Goal: Find specific page/section: Find specific page/section

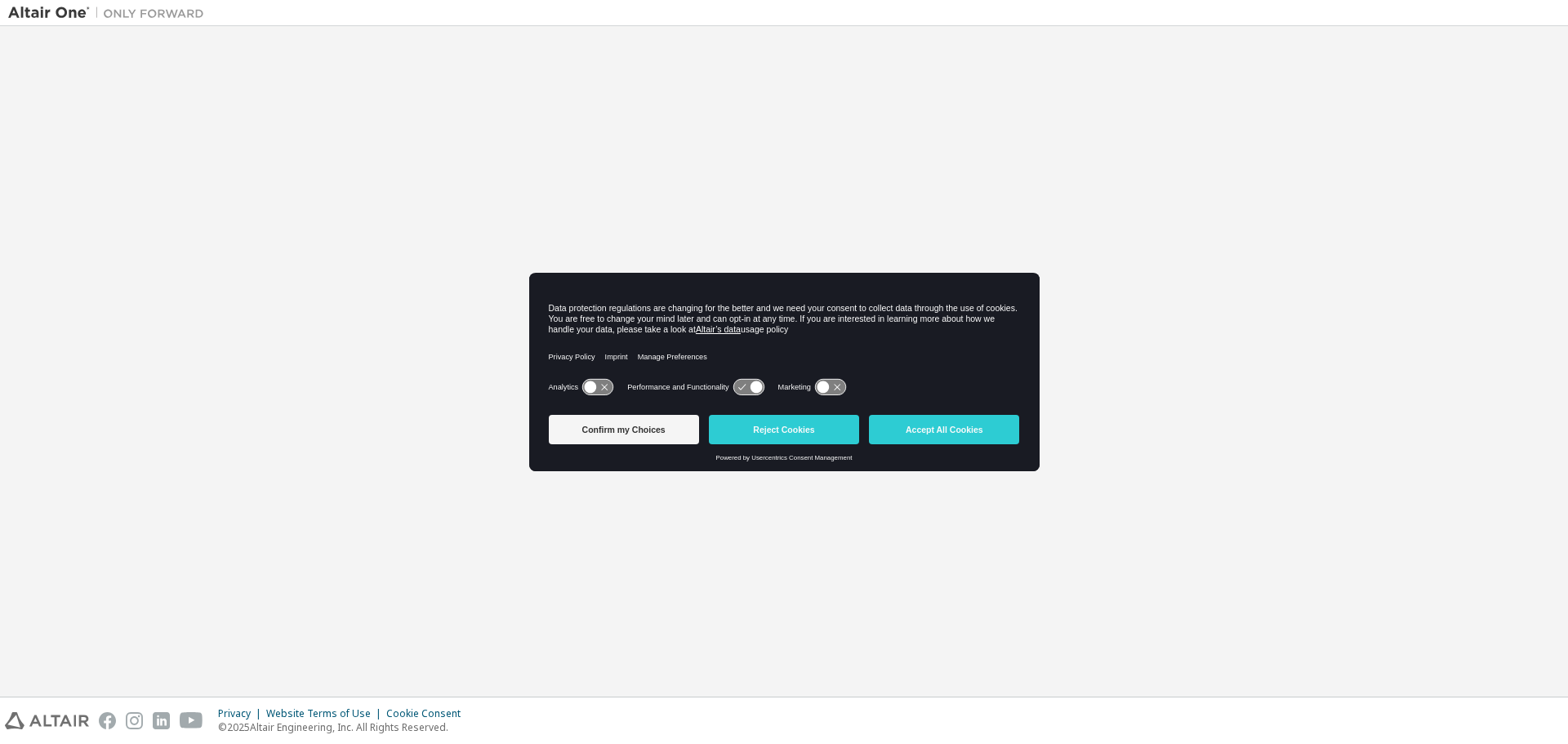
click at [711, 370] on div "Manage Preferences" at bounding box center [677, 356] width 79 height 37
click at [943, 431] on button "Accept All Cookies" at bounding box center [944, 429] width 151 height 29
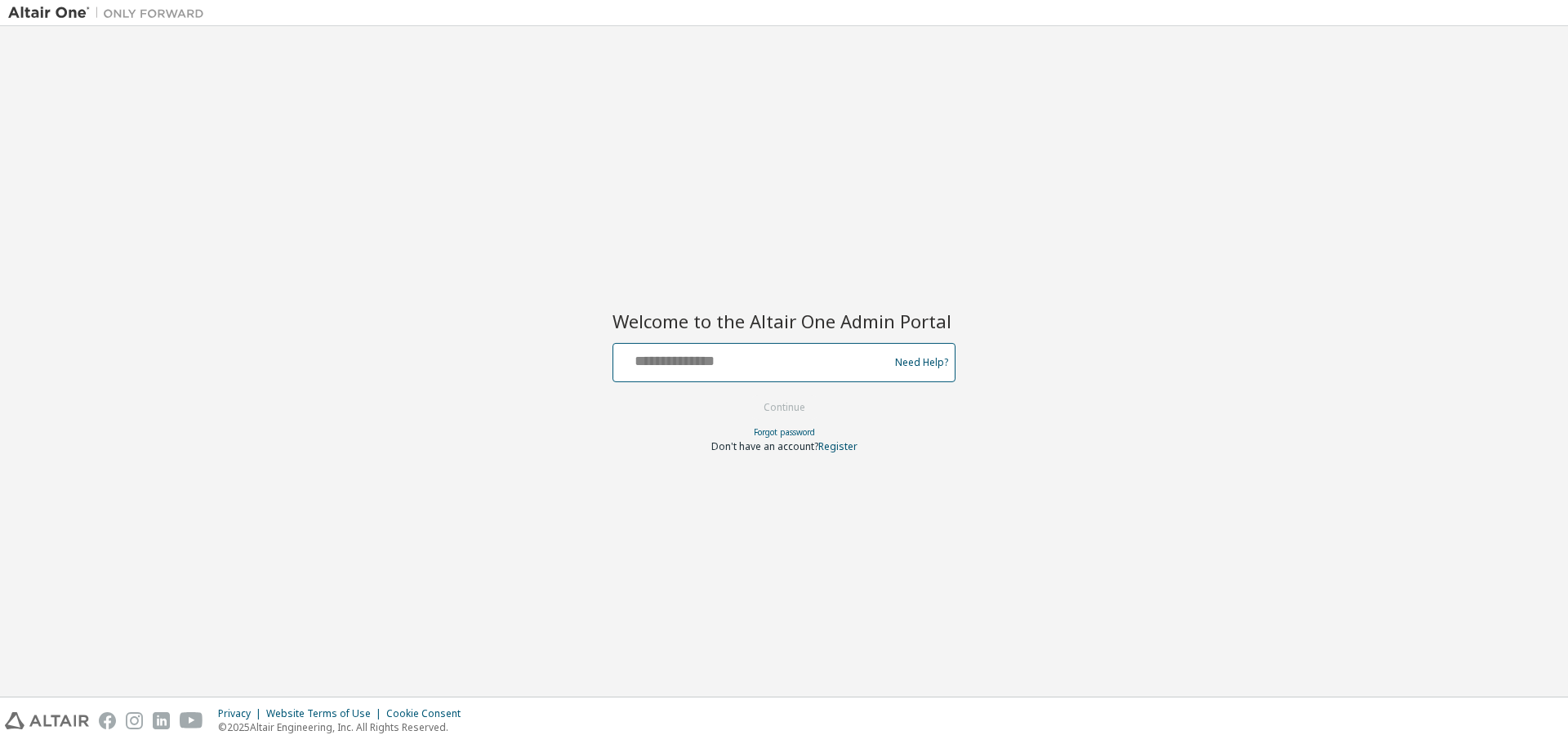
click at [716, 359] on input "text" at bounding box center [754, 359] width 267 height 24
type input "**********"
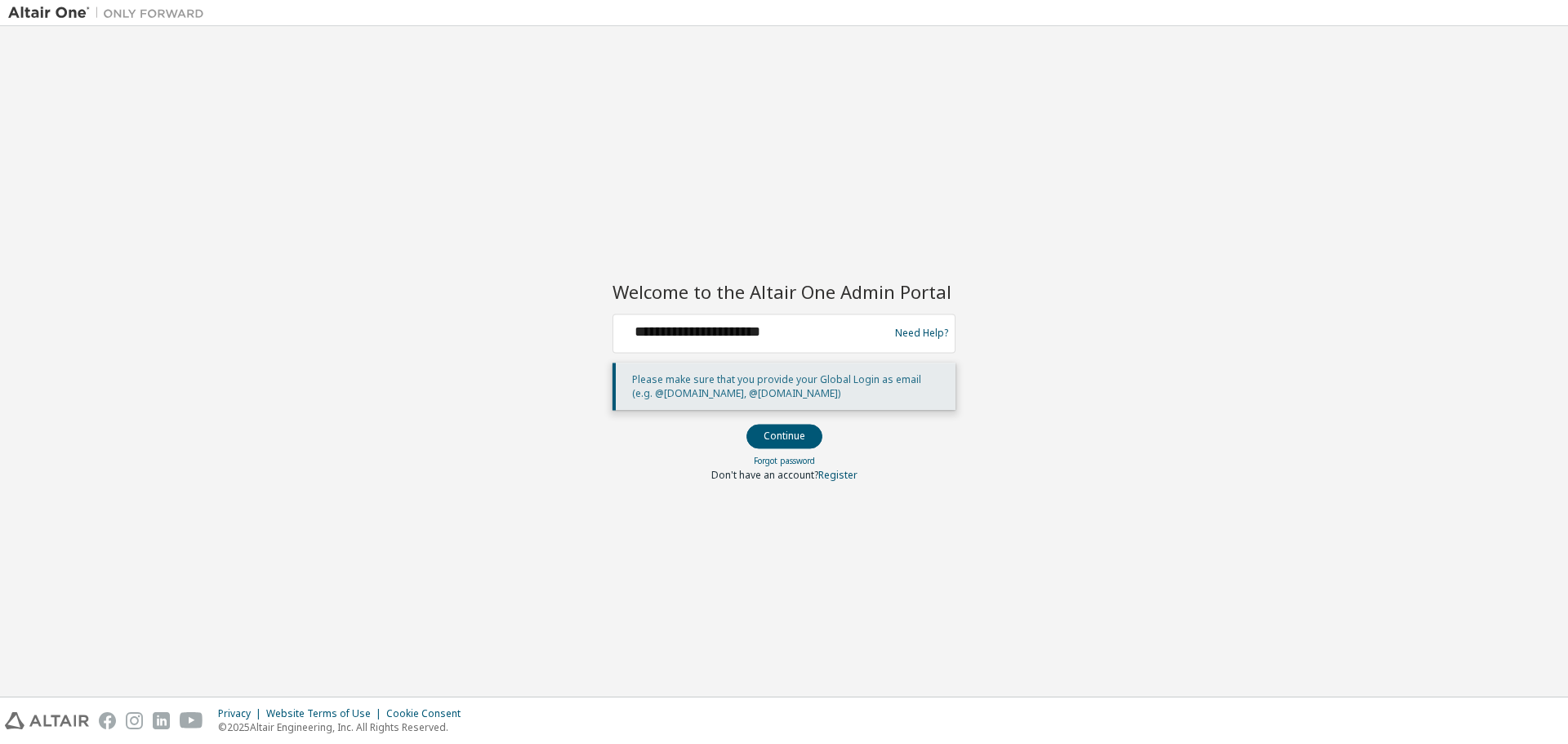
click at [778, 439] on button "Continue" at bounding box center [784, 436] width 76 height 25
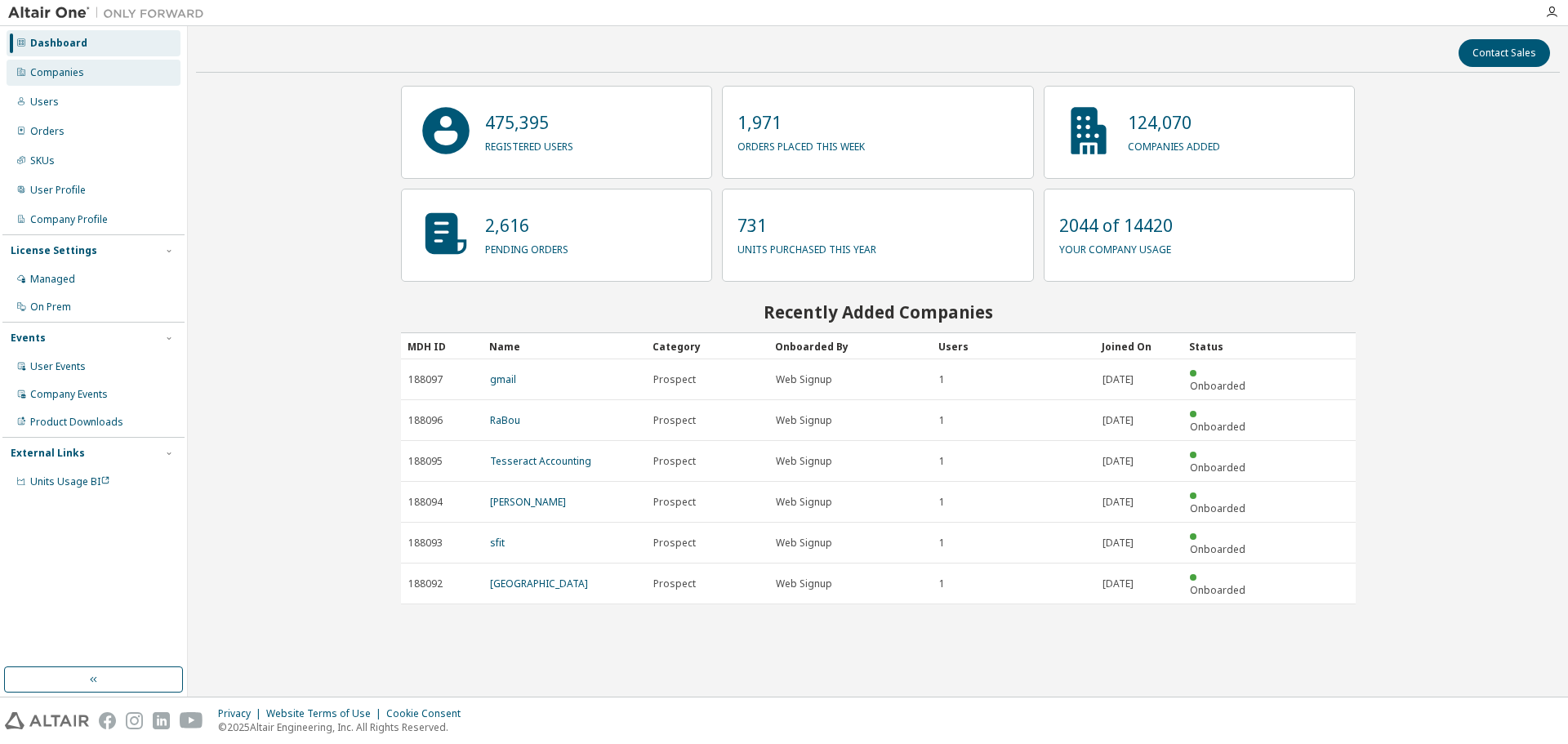
click at [70, 74] on div "Companies" at bounding box center [57, 72] width 54 height 13
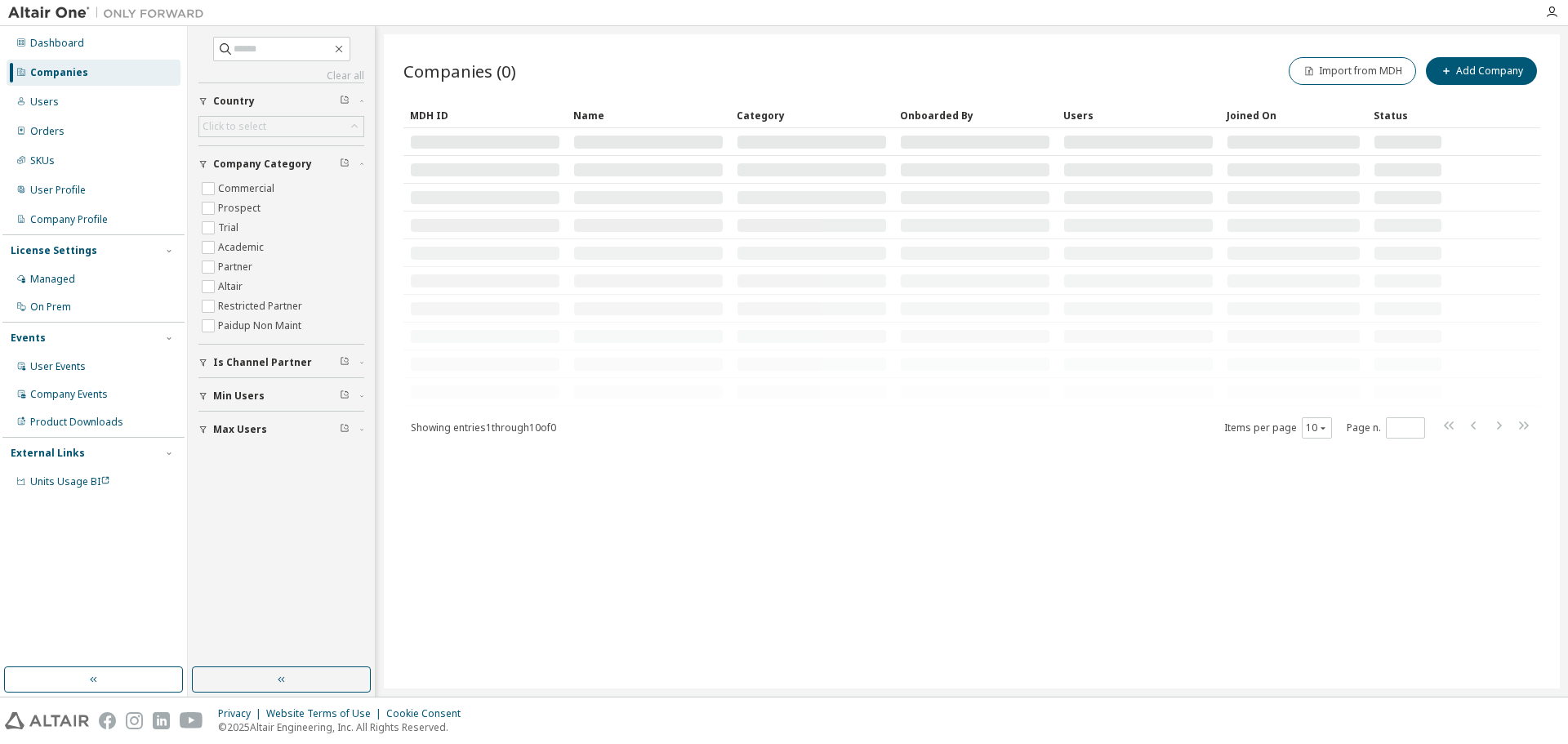
drag, startPoint x: 31, startPoint y: 99, endPoint x: 139, endPoint y: 73, distance: 111.1
click at [32, 99] on div "Users" at bounding box center [44, 102] width 29 height 13
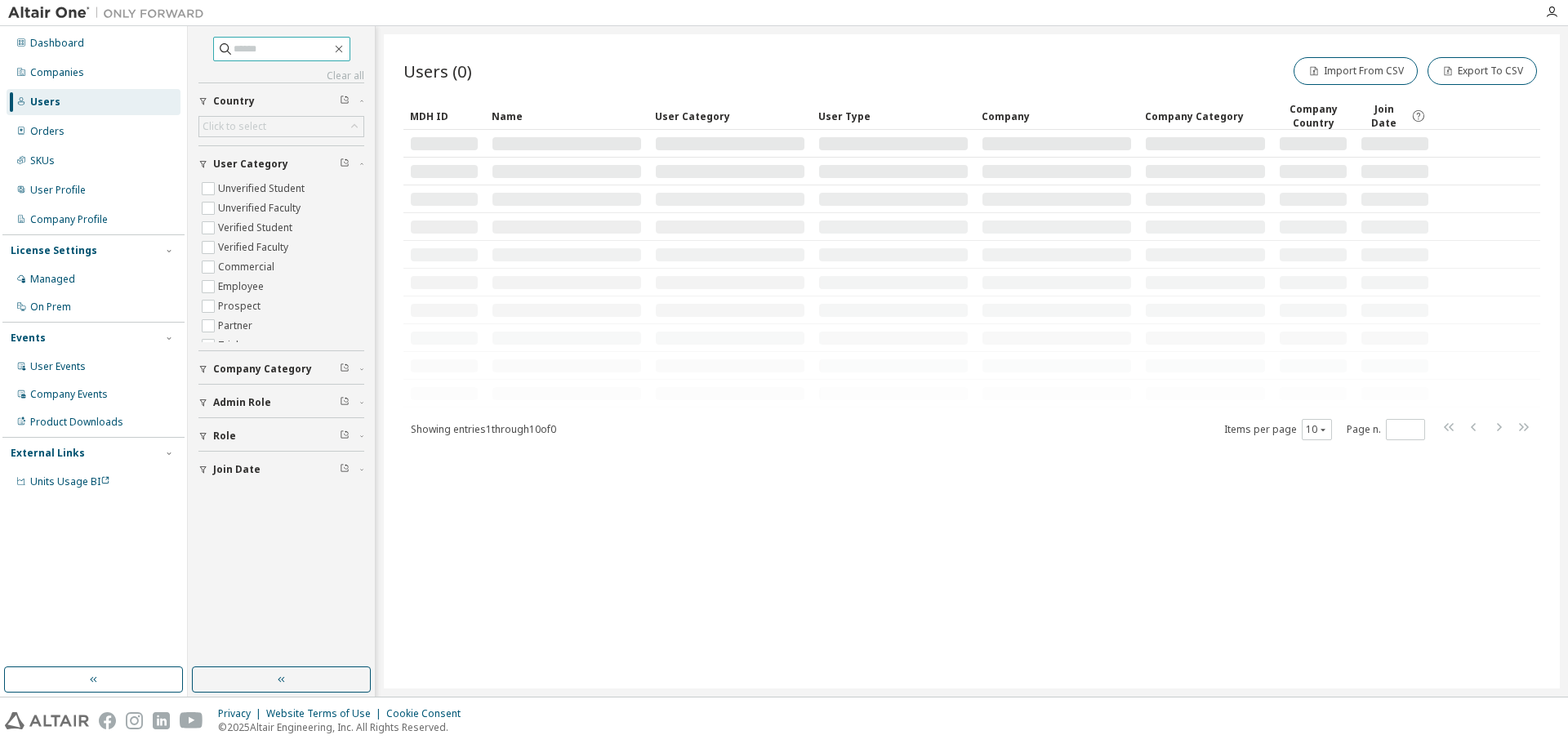
click at [277, 47] on input "text" at bounding box center [282, 49] width 98 height 16
paste input "**********"
type input "**********"
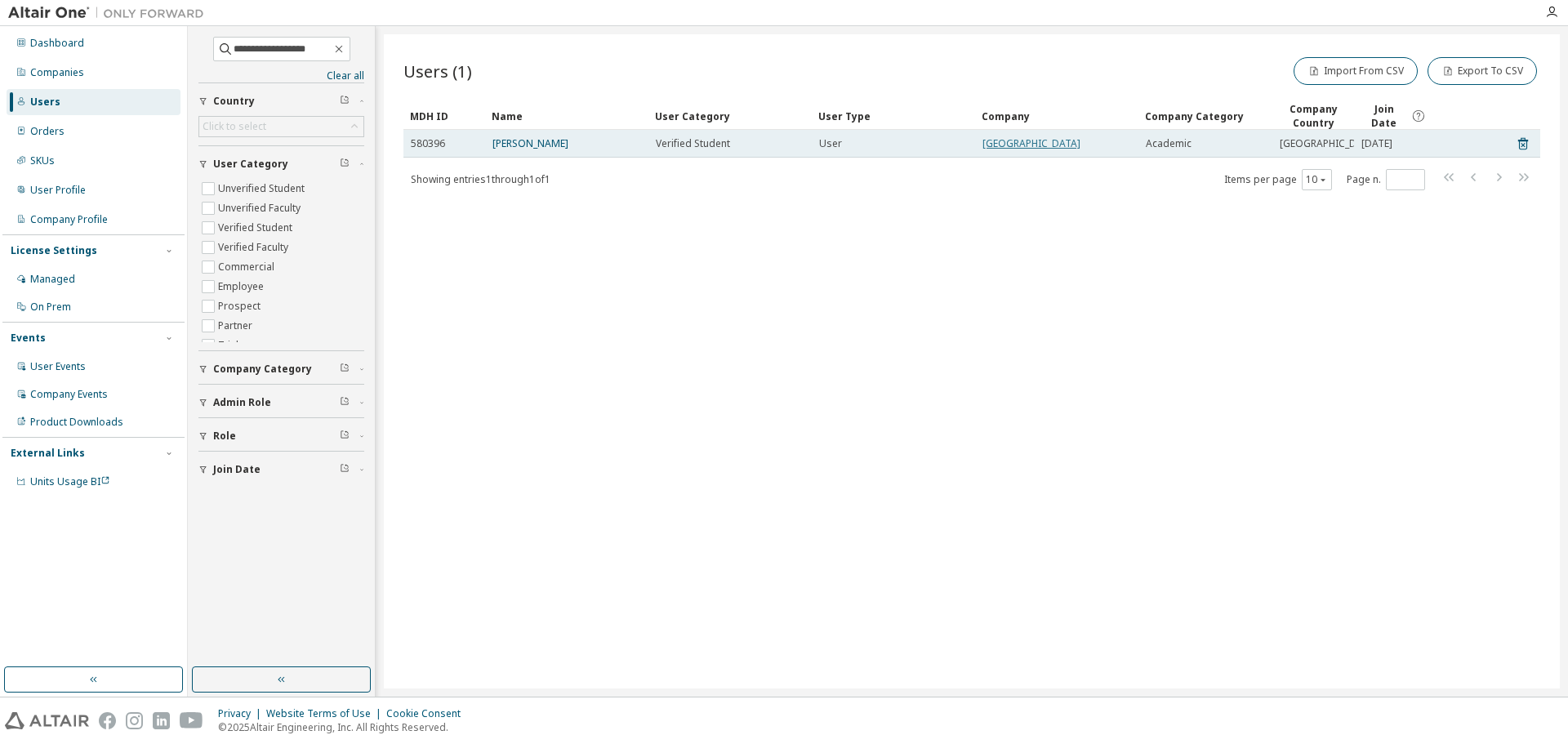
click at [1054, 146] on link "Auburn University" at bounding box center [1031, 144] width 98 height 14
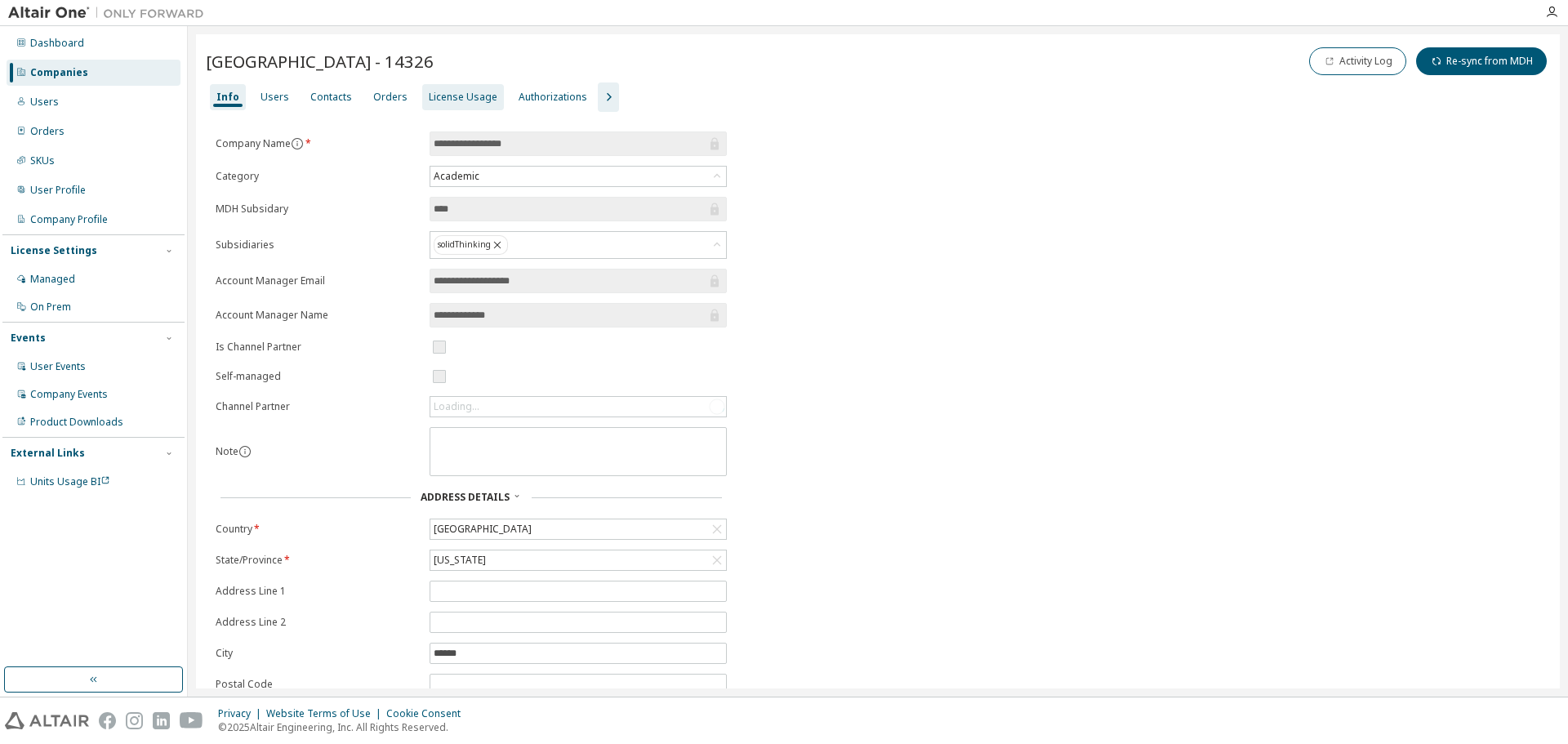
click at [451, 97] on div "License Usage" at bounding box center [463, 97] width 69 height 13
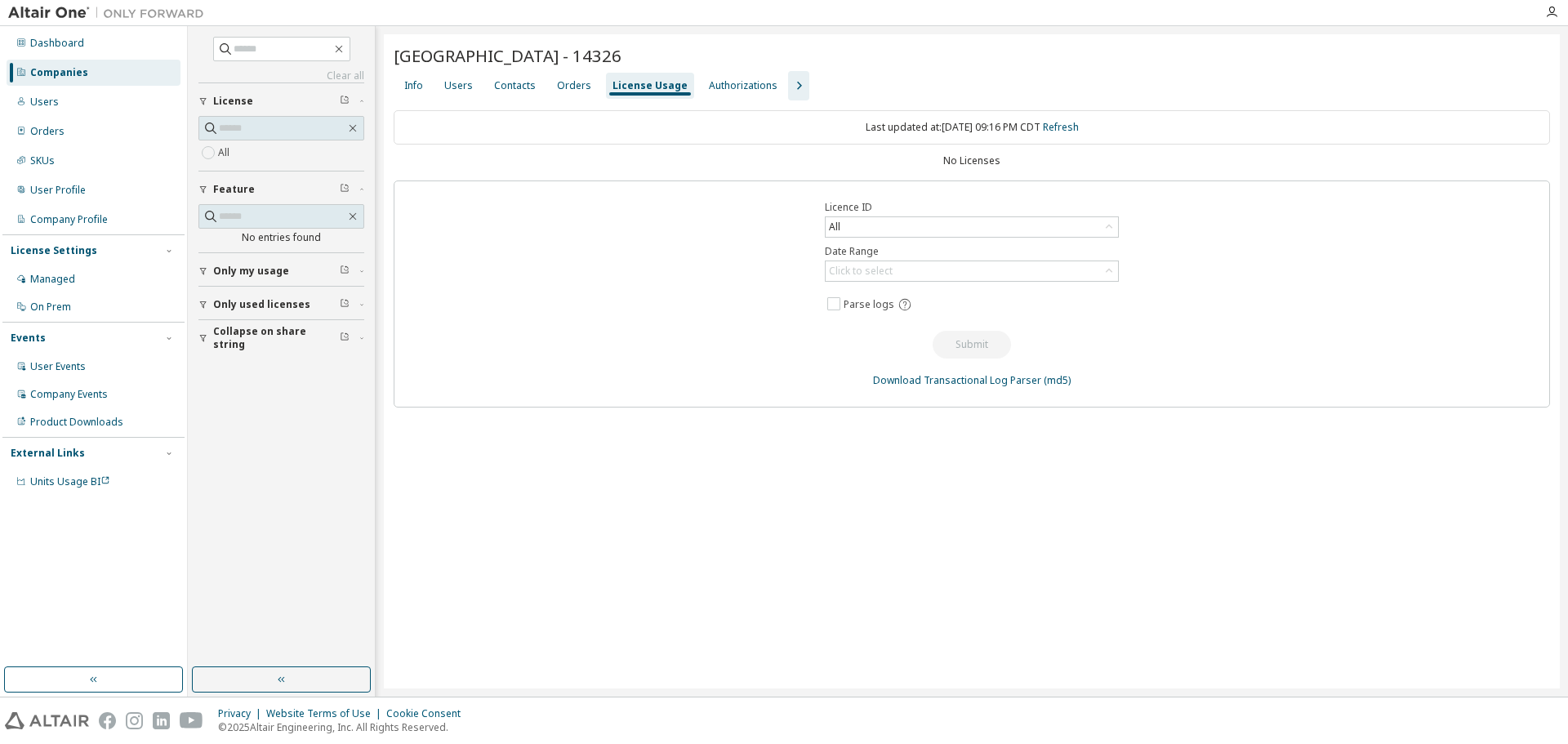
click at [788, 84] on icon "button" at bounding box center [798, 86] width 20 height 20
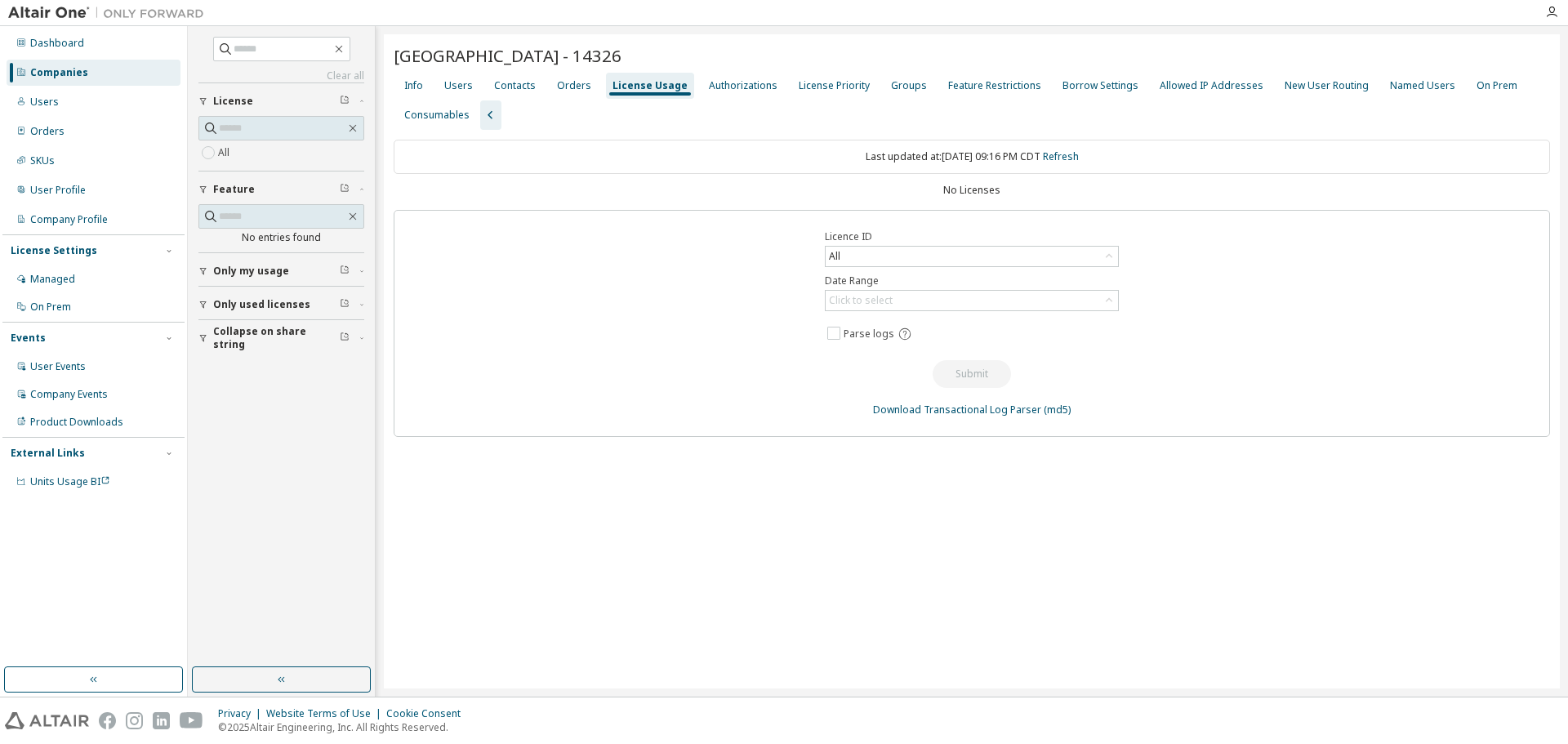
click at [747, 130] on div "Auburn University - 14326 Clear Load Save Save As Field Operator Value Select f…" at bounding box center [972, 361] width 1176 height 654
click at [814, 83] on div "License Priority" at bounding box center [833, 85] width 71 height 13
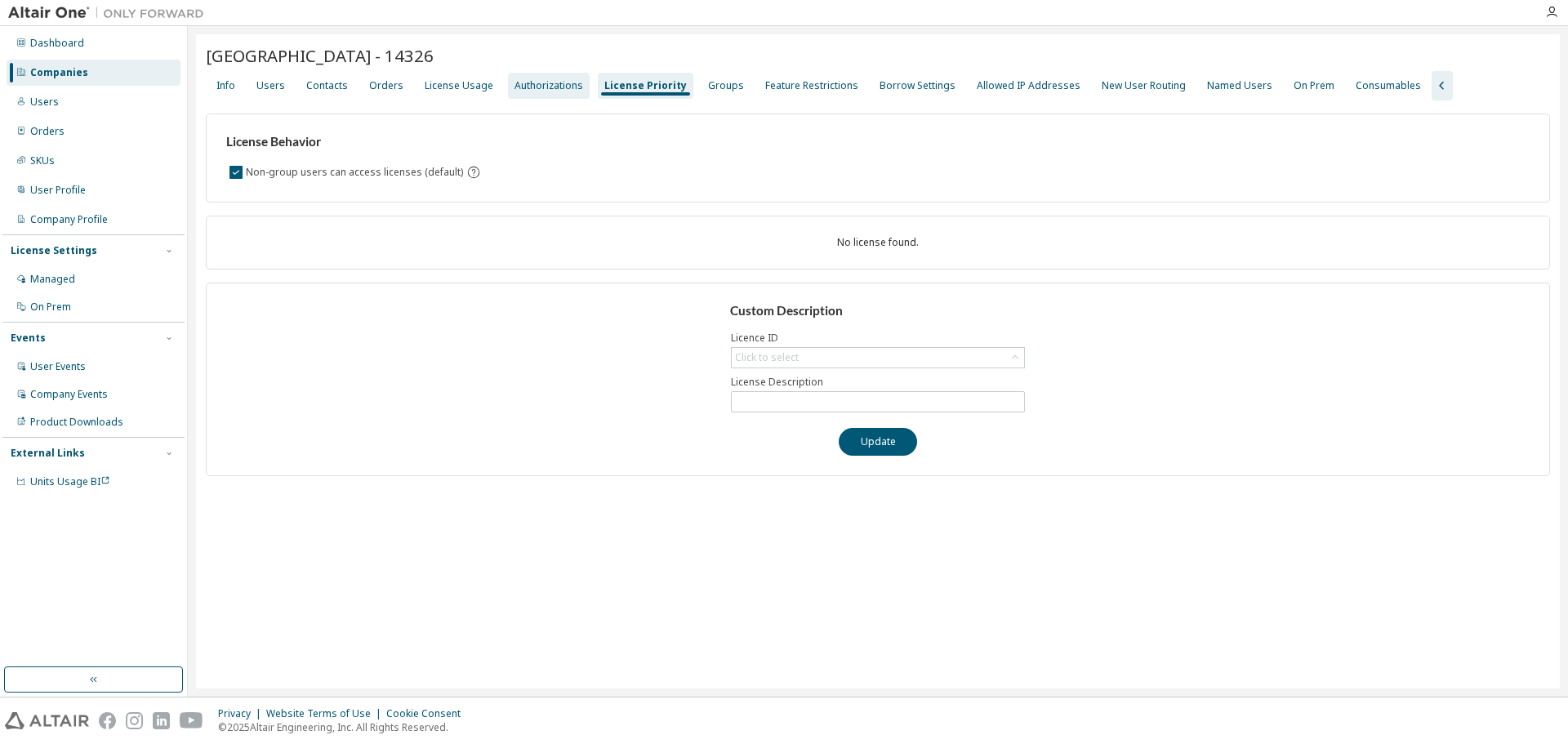
click at [535, 87] on div "Authorizations" at bounding box center [548, 85] width 69 height 13
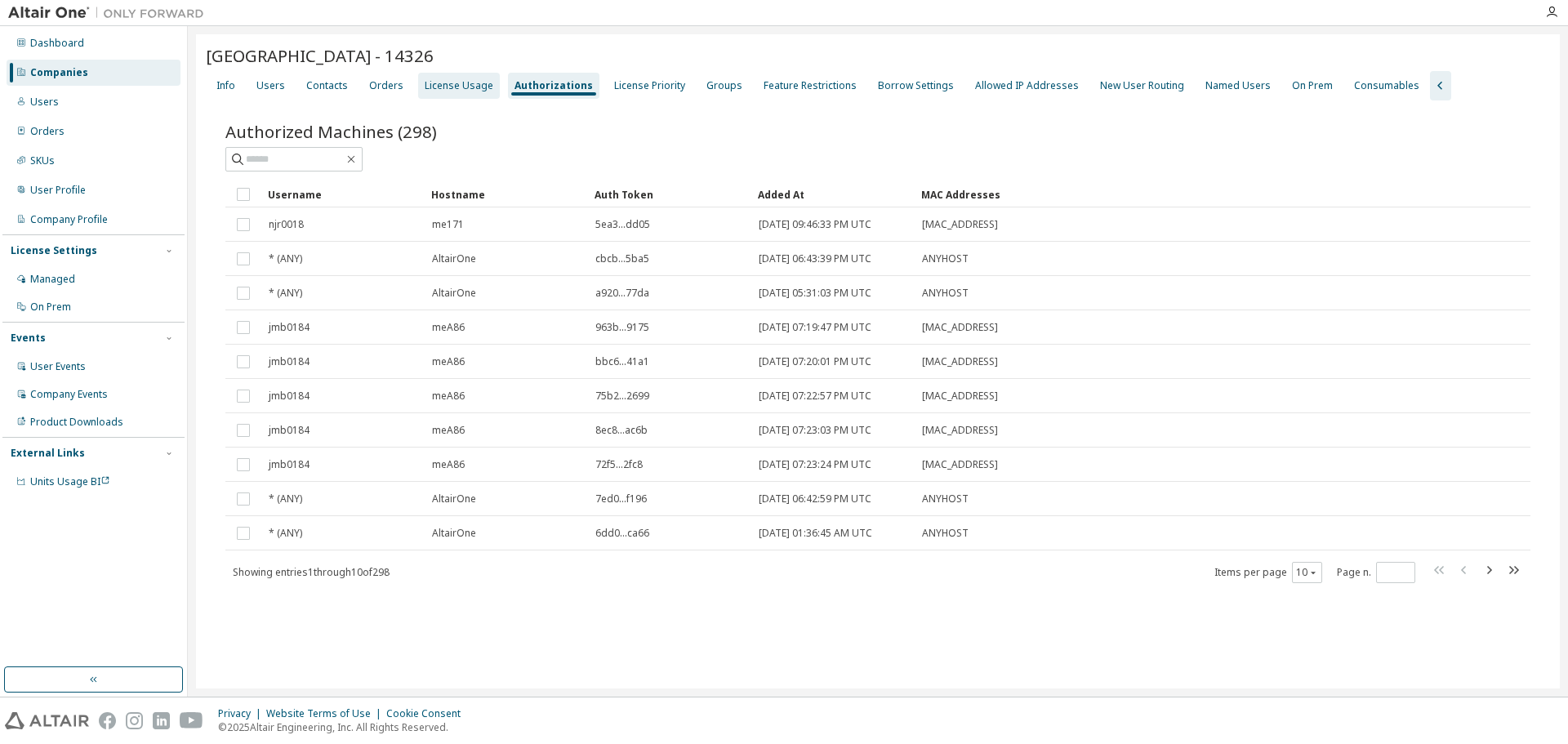
click at [448, 87] on div "License Usage" at bounding box center [459, 85] width 69 height 13
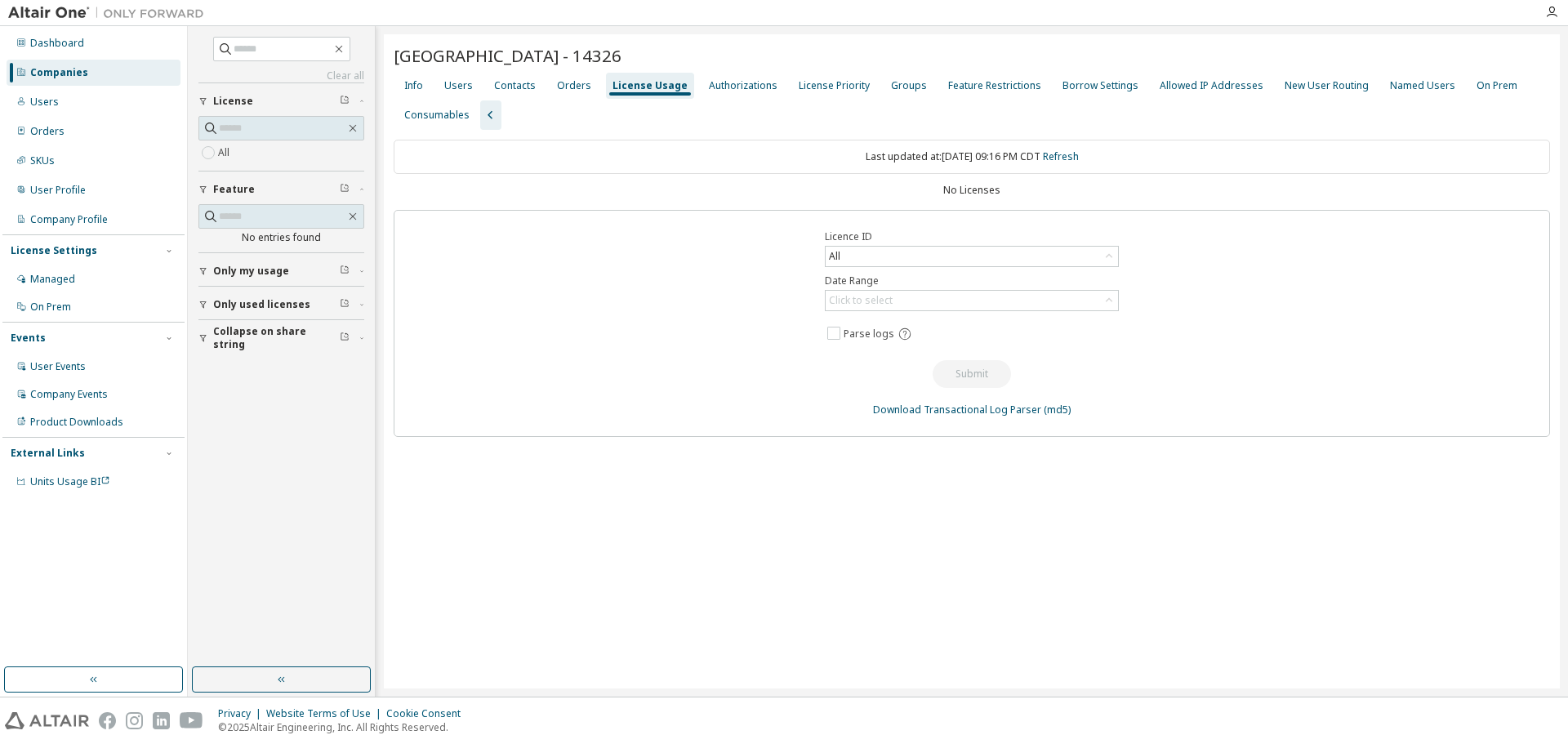
click at [597, 187] on div "No Licenses" at bounding box center [972, 189] width 1156 height 13
click at [463, 78] on div "Users" at bounding box center [459, 86] width 42 height 26
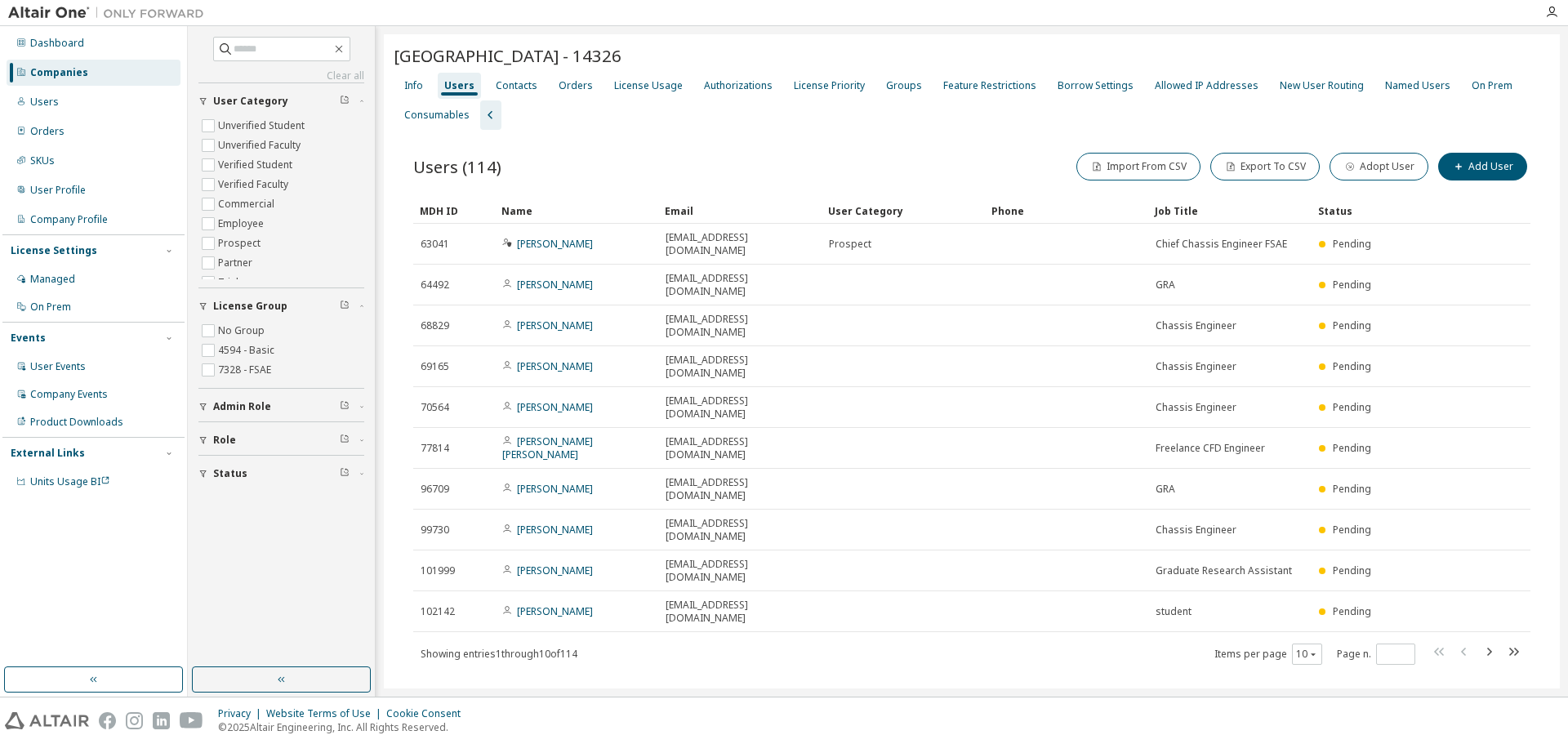
click at [660, 149] on div "Users (114) Import From CSV Export To CSV Adopt User Add User Clear Load Save S…" at bounding box center [972, 419] width 1156 height 578
click at [345, 49] on icon "button" at bounding box center [338, 49] width 13 height 13
click at [345, 47] on icon "button" at bounding box center [338, 49] width 13 height 13
click at [639, 90] on div "License Usage" at bounding box center [648, 85] width 69 height 13
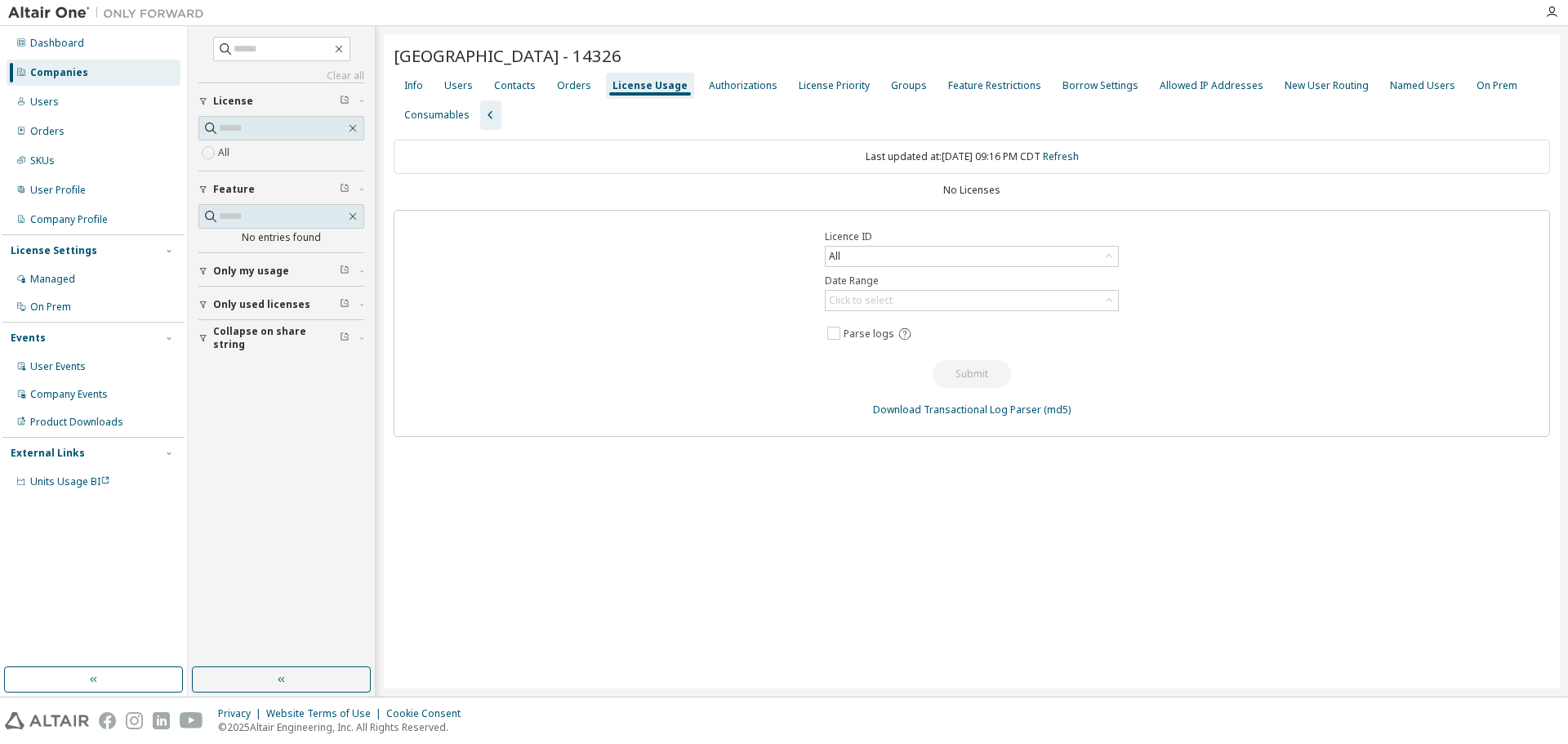
click at [652, 114] on div "Info Users Contacts Orders License Usage Authorizations License Priority Groups…" at bounding box center [972, 100] width 1156 height 59
click at [734, 83] on div "Authorizations" at bounding box center [743, 85] width 69 height 13
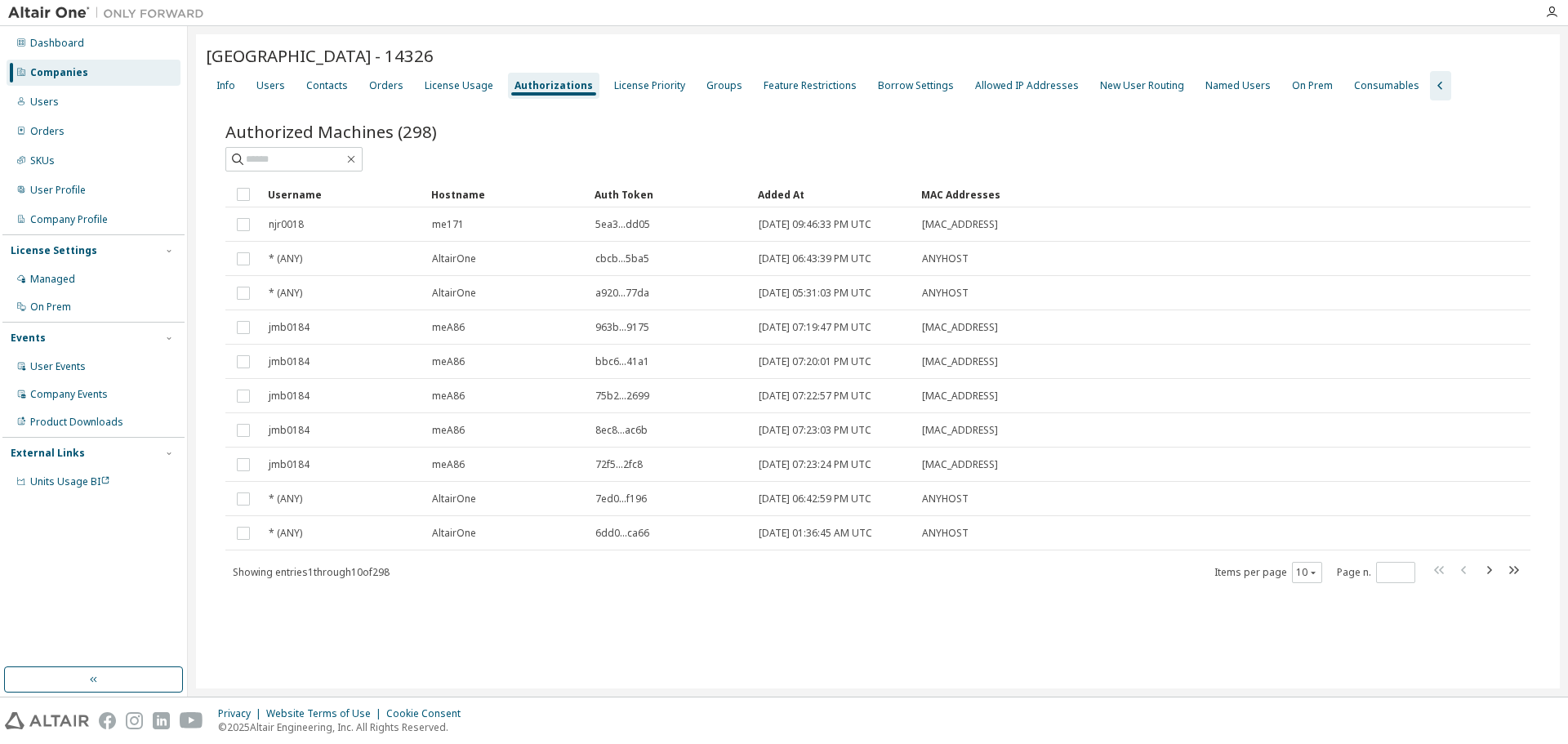
click at [785, 143] on div "Authorized Machines (298)" at bounding box center [877, 131] width 1305 height 23
click at [273, 86] on div "Users" at bounding box center [270, 85] width 29 height 13
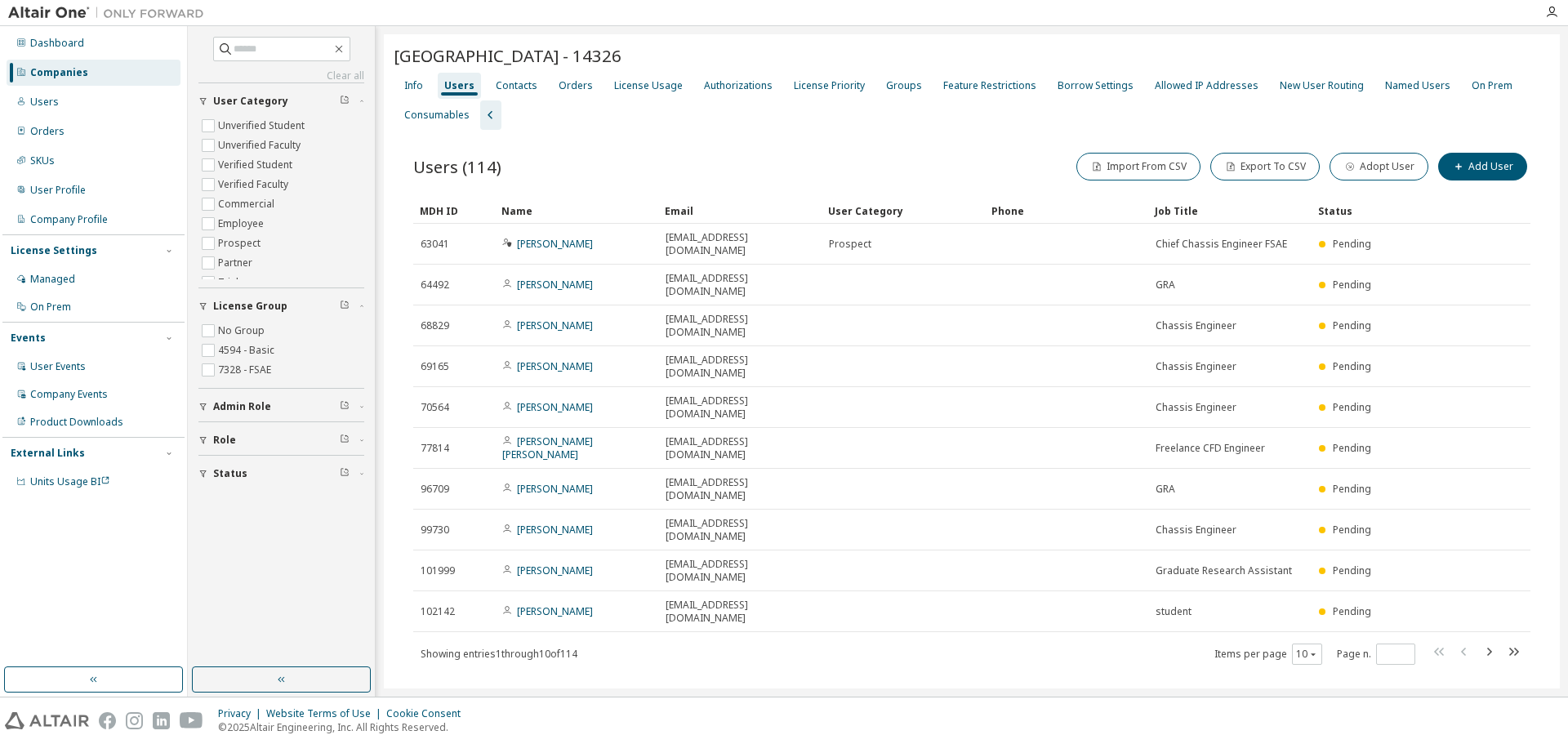
click at [648, 125] on div "Info Users Contacts Orders License Usage Authorizations License Priority Groups…" at bounding box center [972, 100] width 1156 height 59
click at [345, 50] on icon "button" at bounding box center [338, 49] width 13 height 13
click at [345, 46] on icon "button" at bounding box center [338, 49] width 13 height 13
drag, startPoint x: 859, startPoint y: 597, endPoint x: 851, endPoint y: 565, distance: 33.0
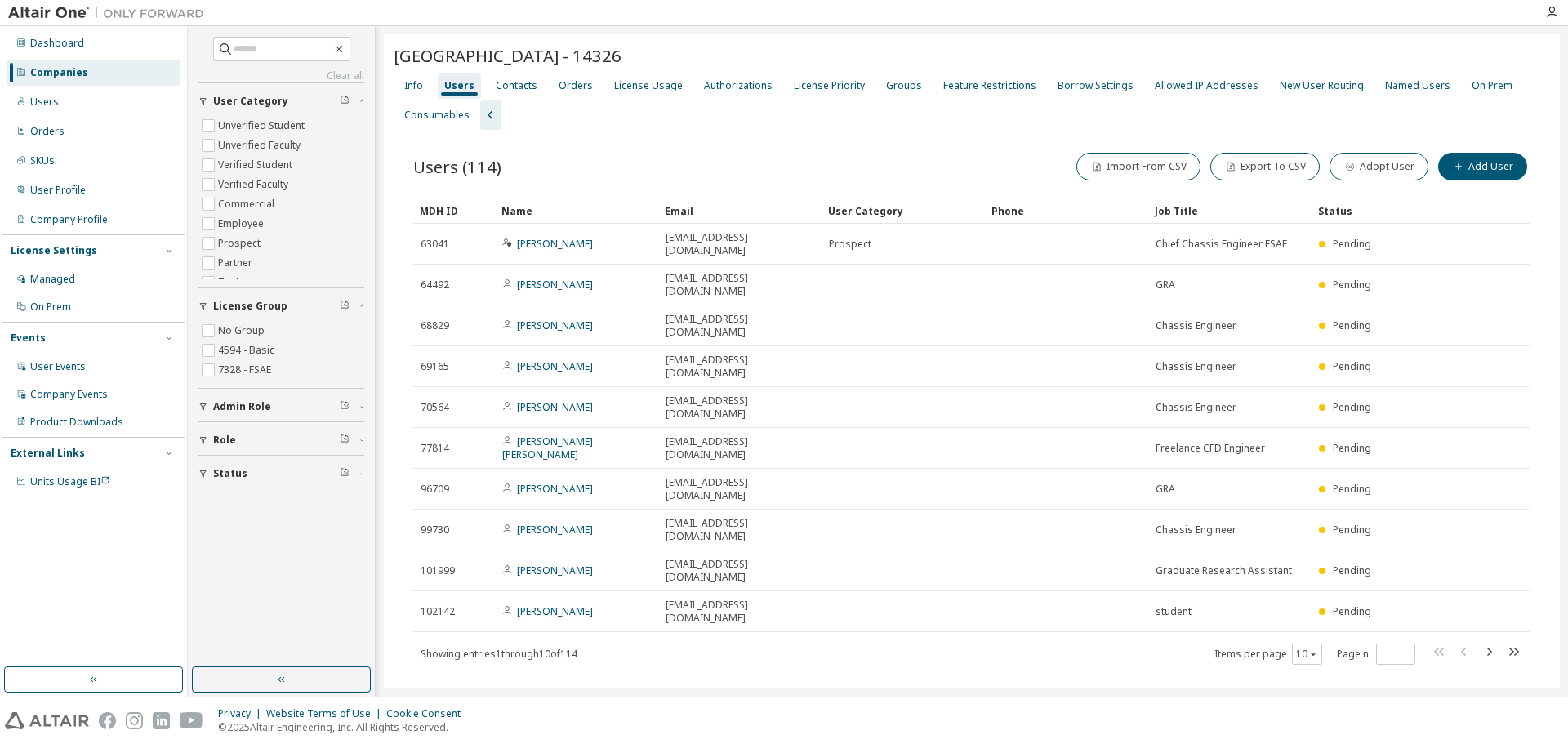
click at [859, 597] on div "Auburn University - 14326 Clear Load Save Save As Field Operator Value Select f…" at bounding box center [972, 376] width 1176 height 684
click at [636, 90] on div "License Usage" at bounding box center [648, 85] width 69 height 13
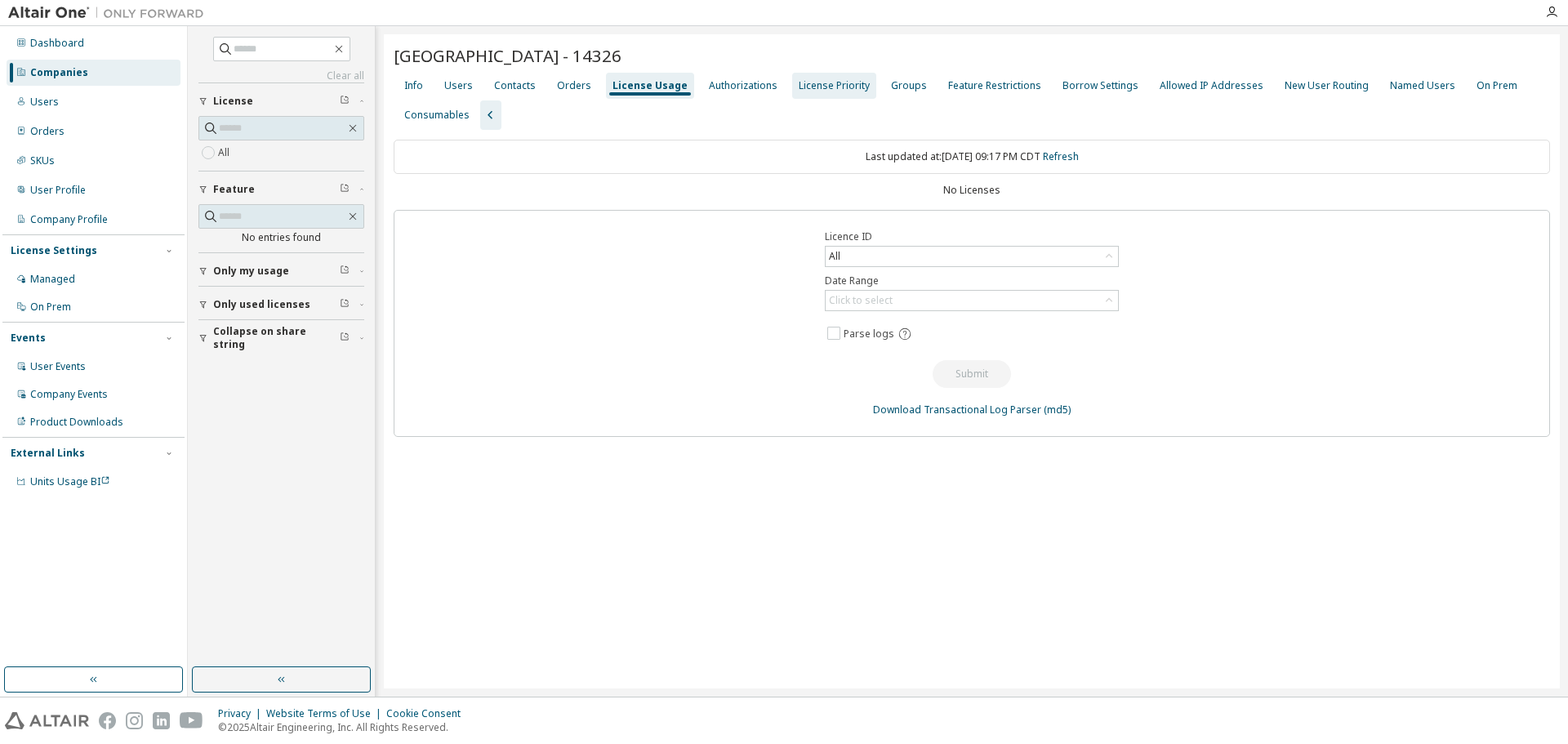
click at [829, 86] on div "License Priority" at bounding box center [833, 85] width 71 height 13
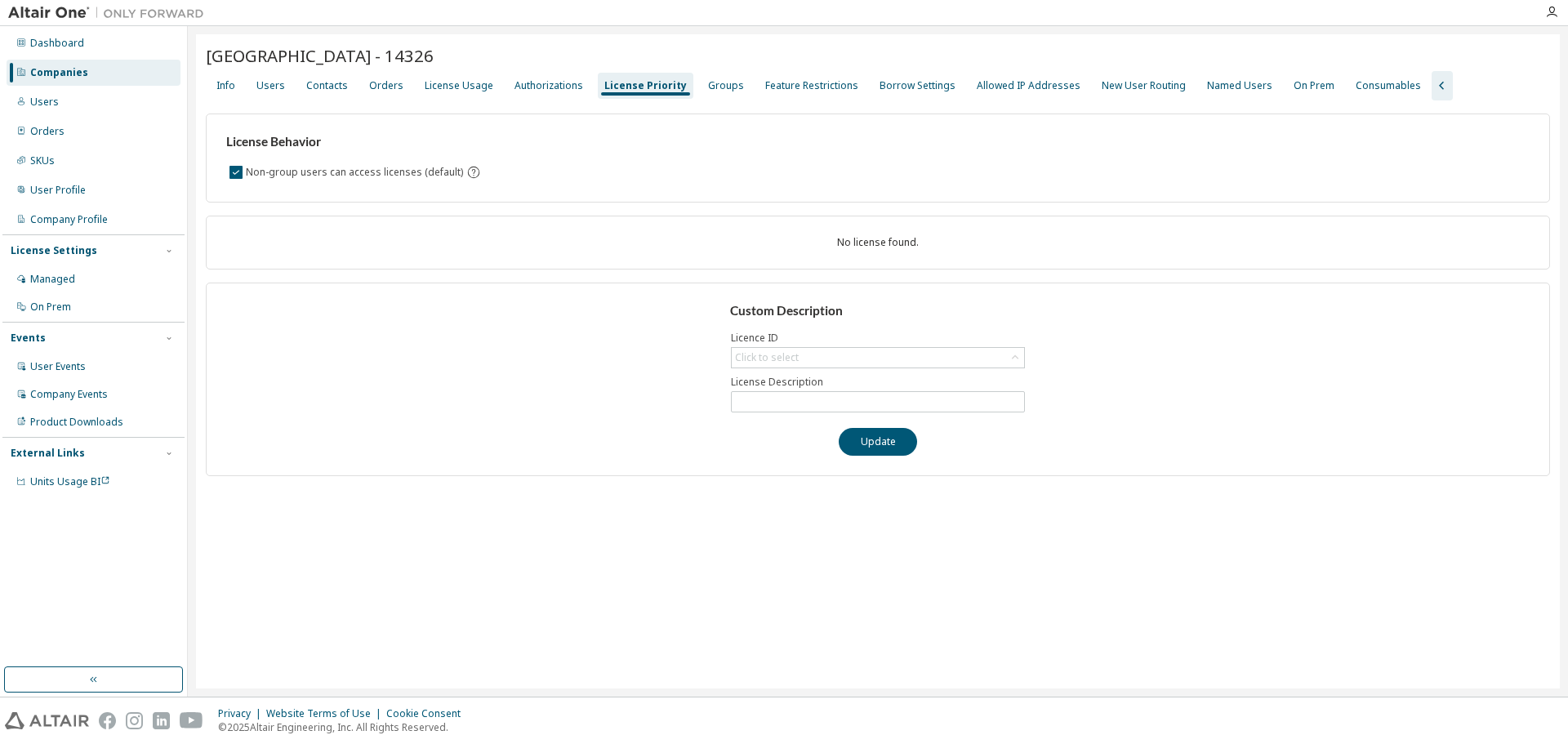
drag, startPoint x: 517, startPoint y: 445, endPoint x: 518, endPoint y: 420, distance: 25.0
click at [518, 445] on div "Custom Description Licence ID Click to select License Description Update" at bounding box center [877, 379] width 1344 height 193
click at [270, 88] on div "Users" at bounding box center [270, 85] width 29 height 13
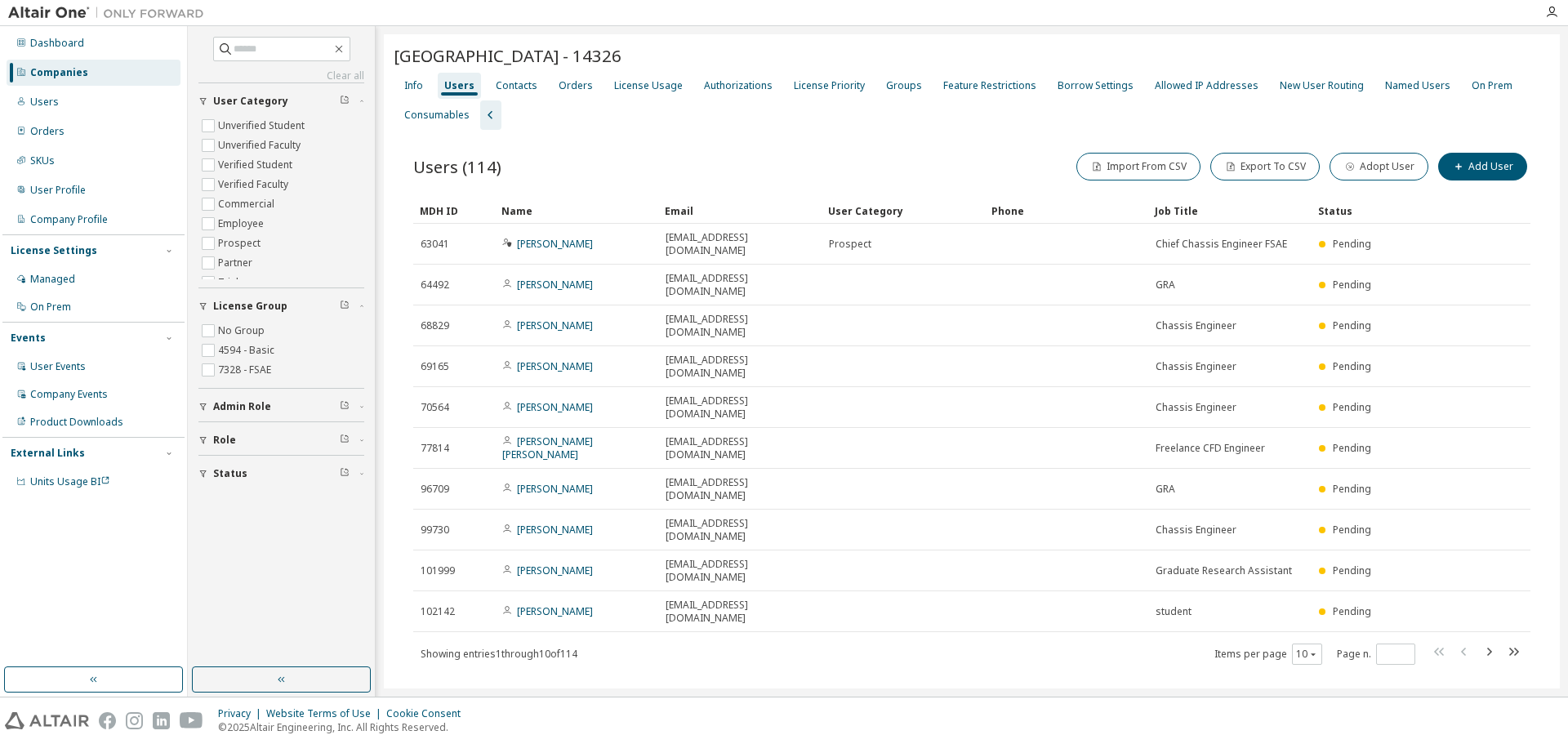
click at [743, 593] on div "Auburn University - 14326 Clear Load Save Save As Field Operator Value Select f…" at bounding box center [972, 376] width 1176 height 684
click at [614, 613] on div "Auburn University - 14326 Clear Load Save Save As Field Operator Value Select f…" at bounding box center [972, 376] width 1176 height 684
